Goal: Information Seeking & Learning: Find specific fact

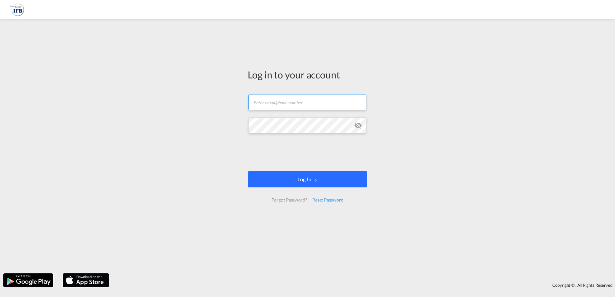
type input "[PERSON_NAME][EMAIL_ADDRESS][DOMAIN_NAME]"
click at [298, 181] on button "Log In" at bounding box center [308, 180] width 120 height 16
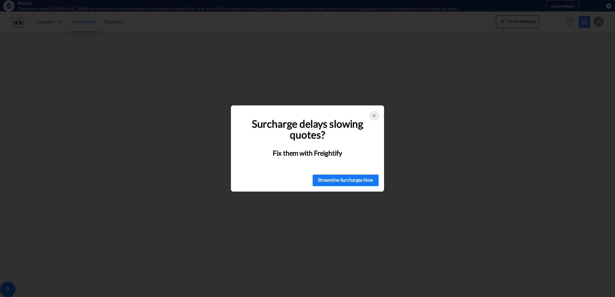
click at [374, 113] on div at bounding box center [374, 115] width 9 height 9
